Goal: Navigation & Orientation: Understand site structure

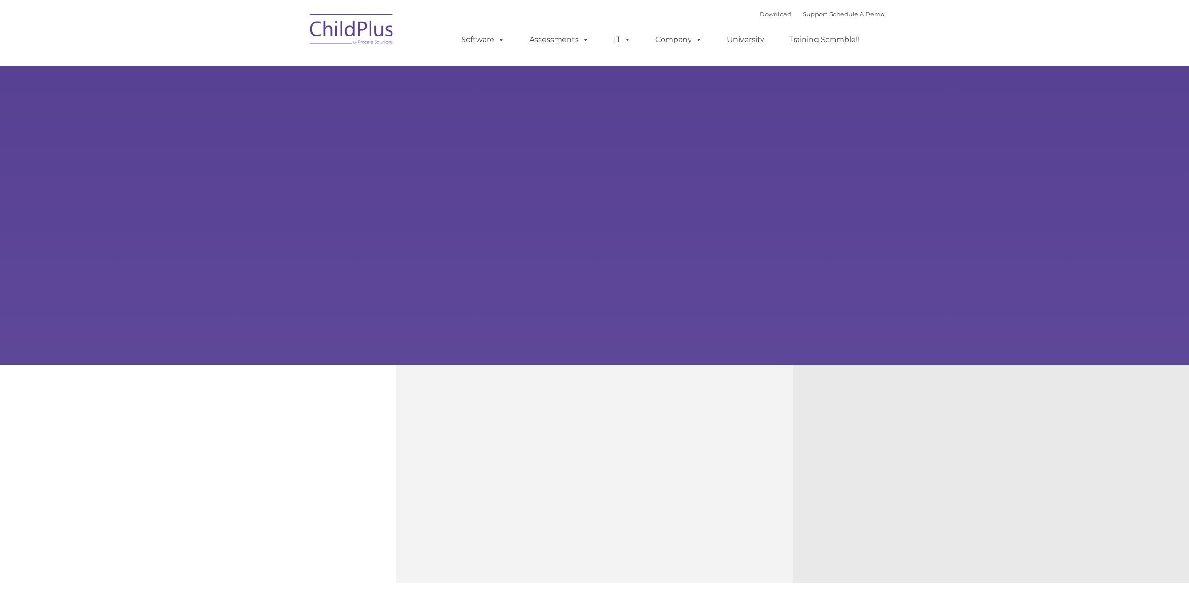
type input ""
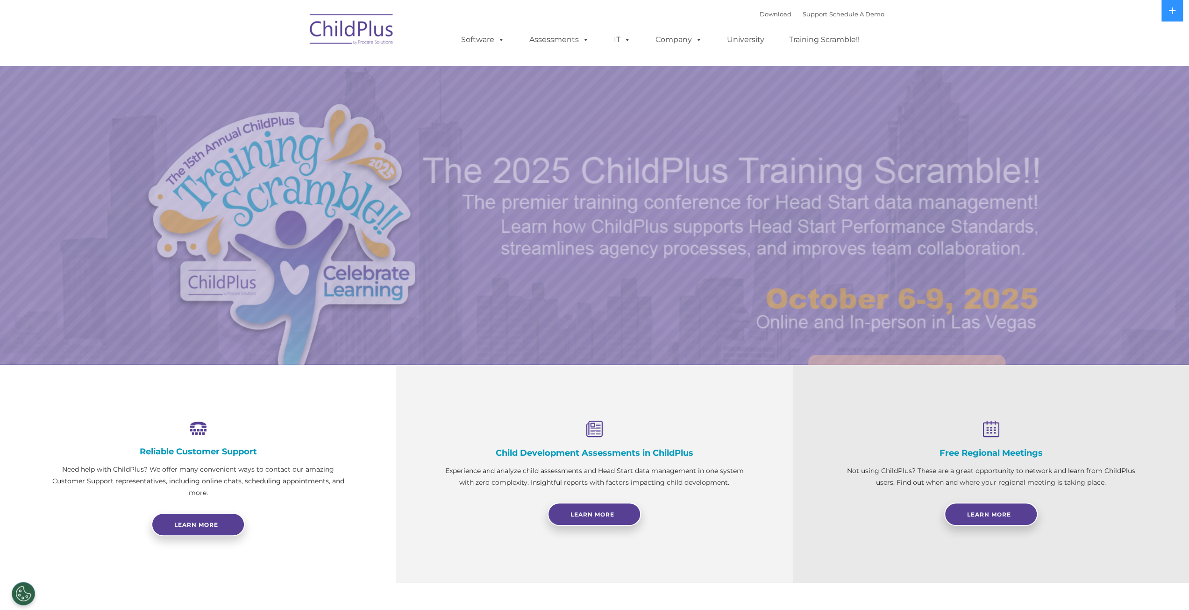
select select "MEDIUM"
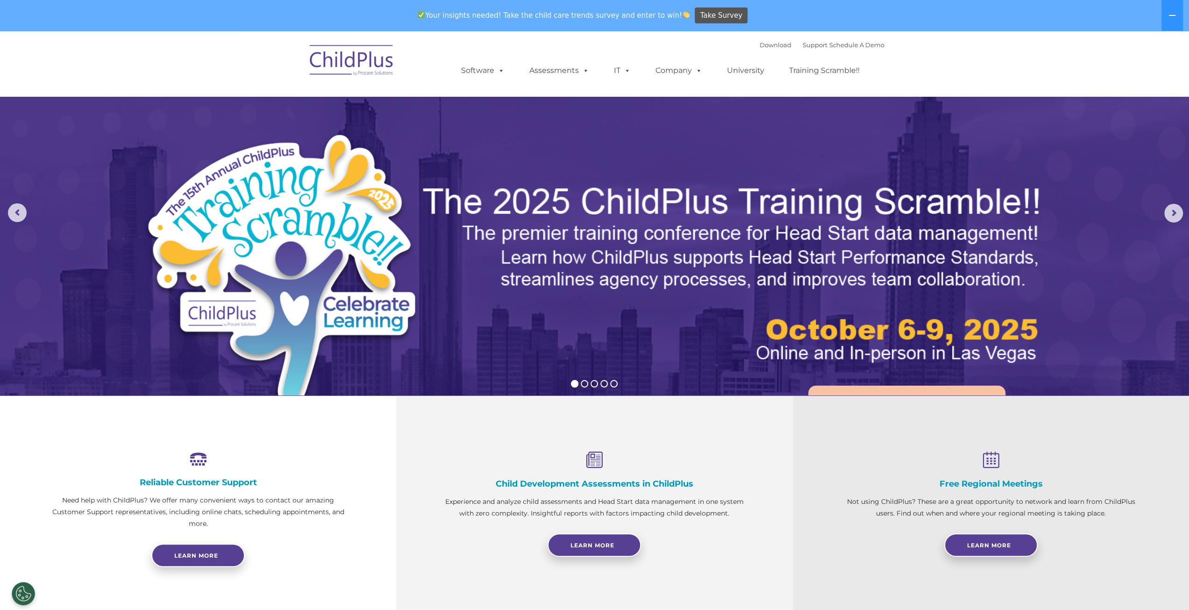
click at [336, 62] on img at bounding box center [351, 61] width 93 height 47
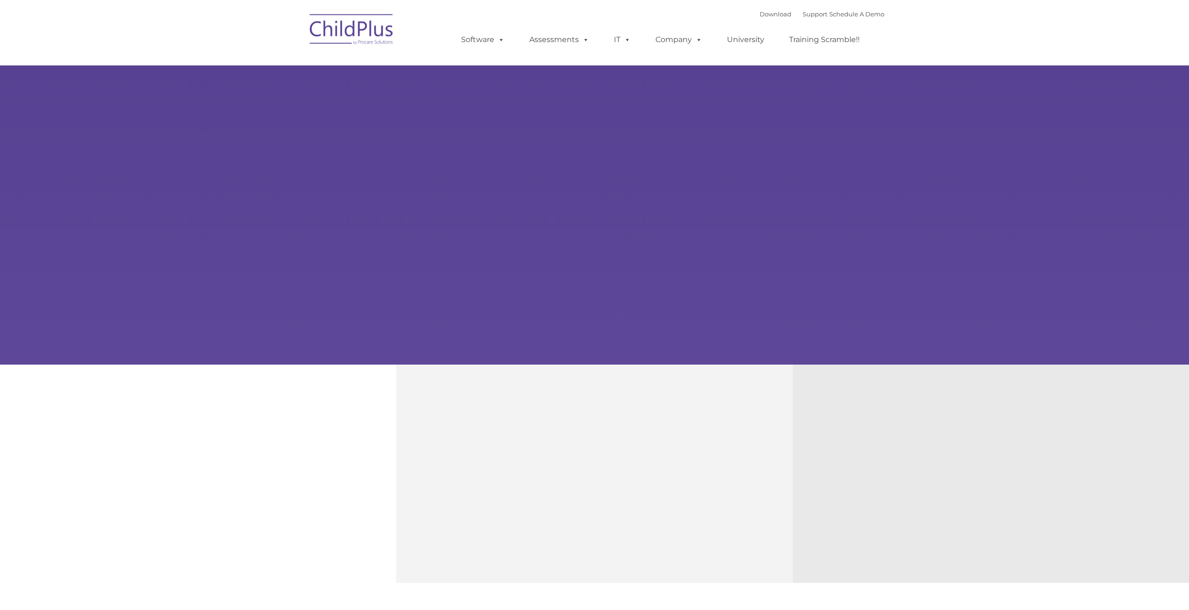
type input ""
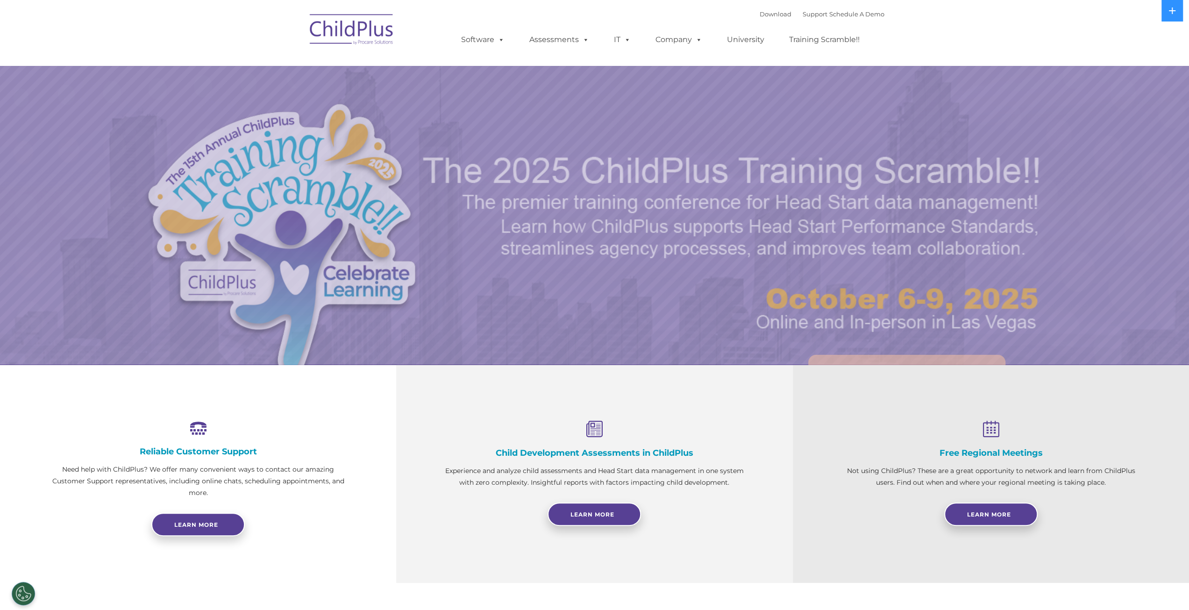
select select "MEDIUM"
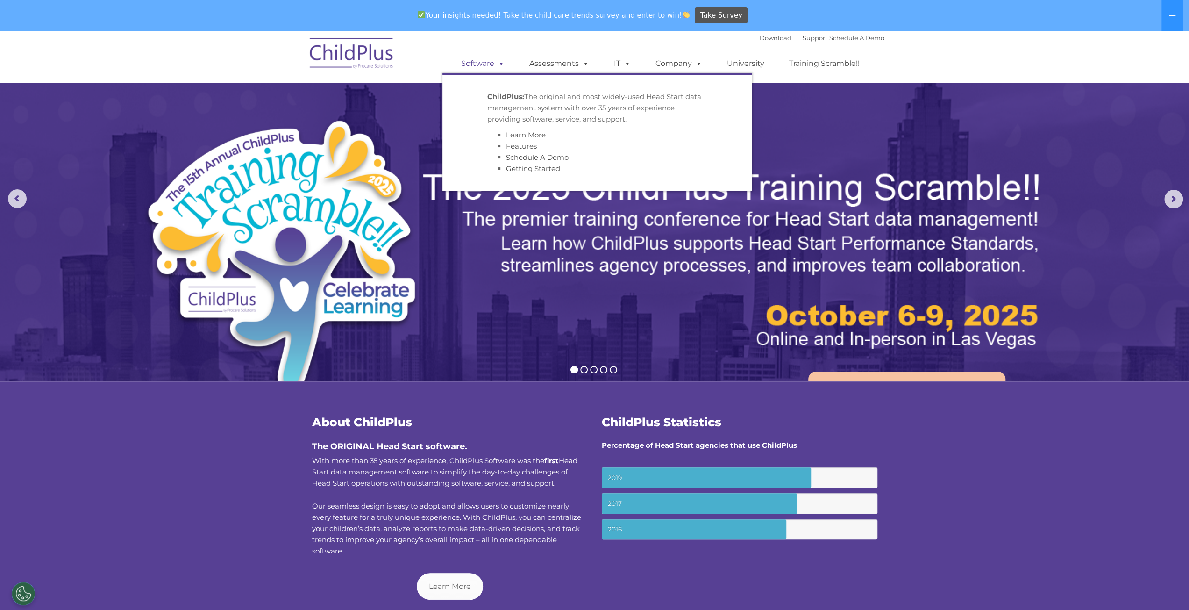
click at [493, 65] on link "Software" at bounding box center [483, 63] width 62 height 19
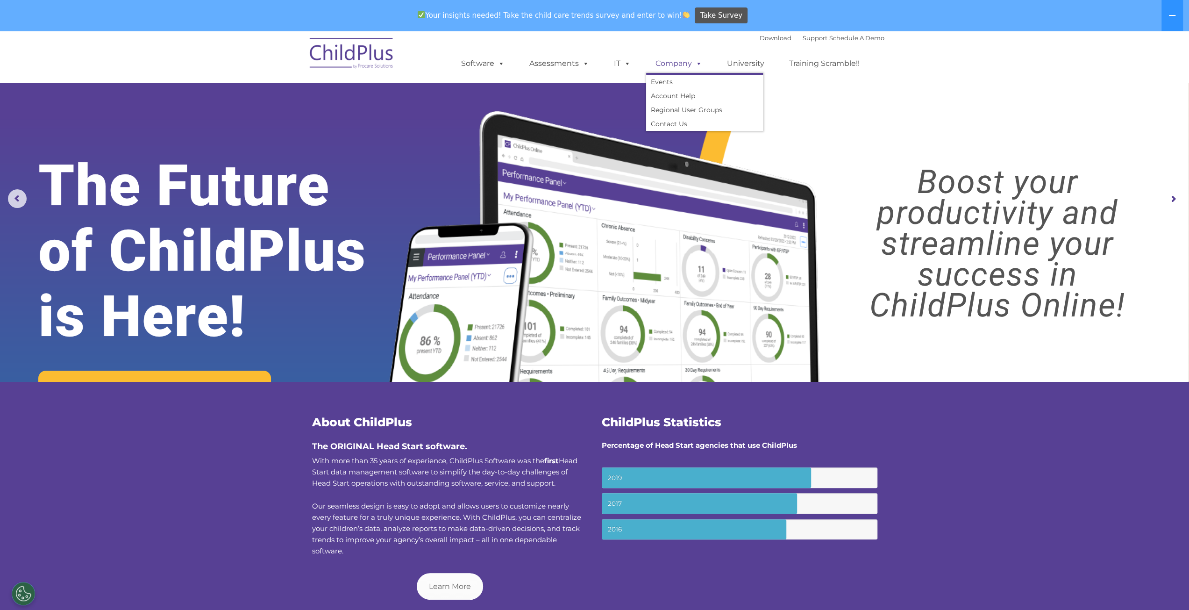
click at [683, 66] on link "Company" at bounding box center [678, 63] width 65 height 19
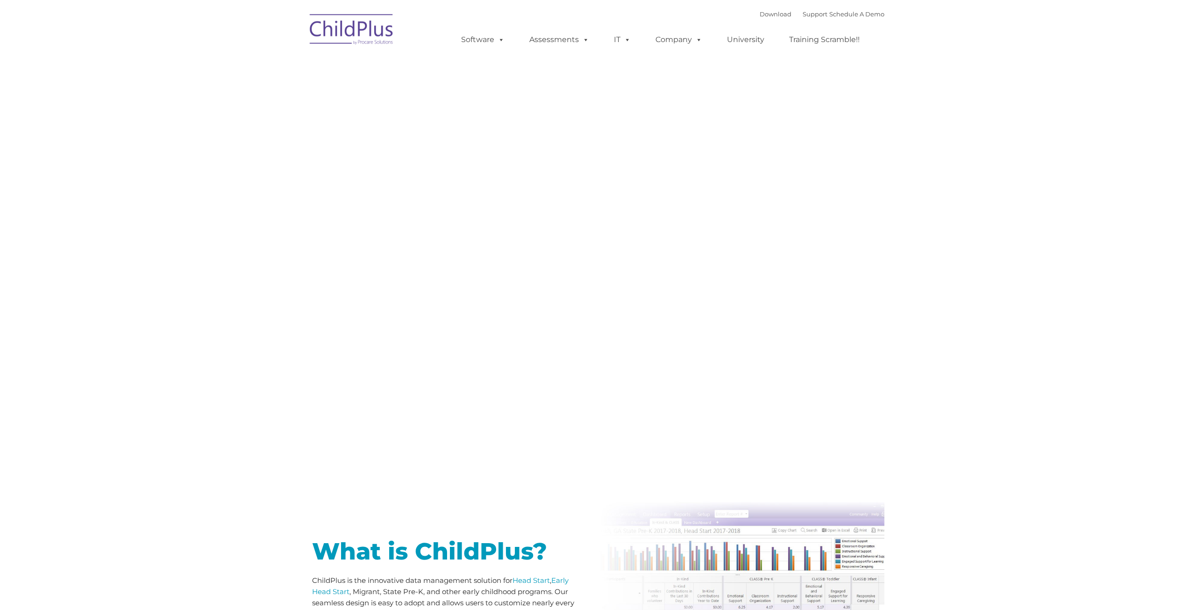
type input ""
